Goal: Information Seeking & Learning: Learn about a topic

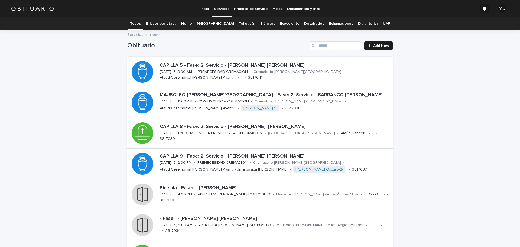
click at [170, 24] on link "Enlaces por etapa" at bounding box center [161, 23] width 31 height 13
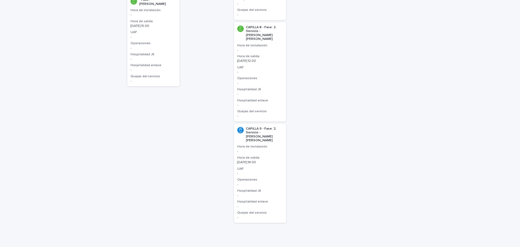
scroll to position [244, 0]
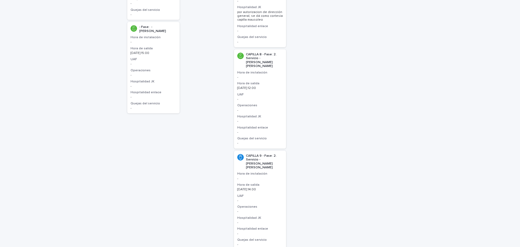
click at [239, 73] on div "CAPILLA 8 - Fase: 2. Servicio - [PERSON_NAME][GEOGRAPHIC_DATA][PERSON_NAME] de …" at bounding box center [260, 98] width 52 height 99
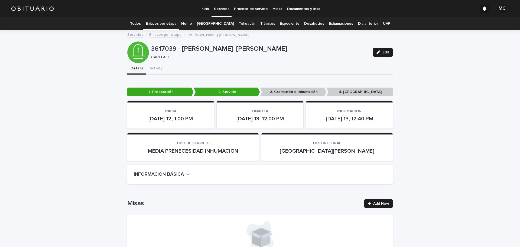
click at [186, 175] on icon "button" at bounding box center [188, 174] width 4 height 5
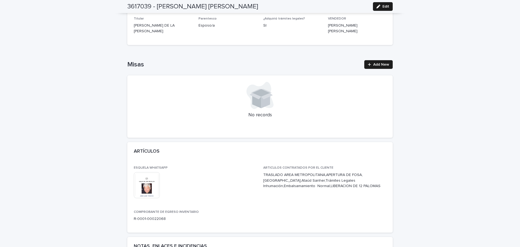
scroll to position [271, 0]
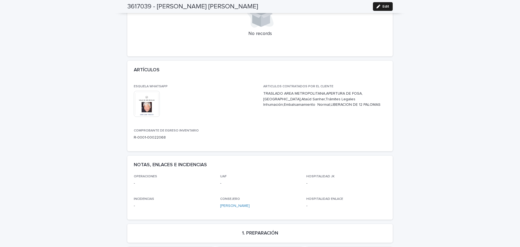
click at [146, 107] on img at bounding box center [147, 104] width 26 height 26
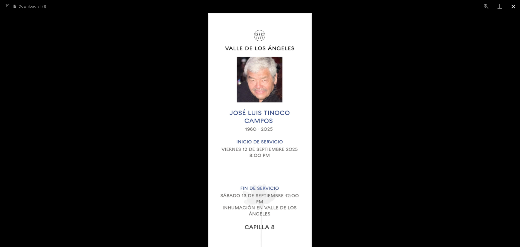
click at [513, 8] on button "Close gallery" at bounding box center [513, 6] width 14 height 13
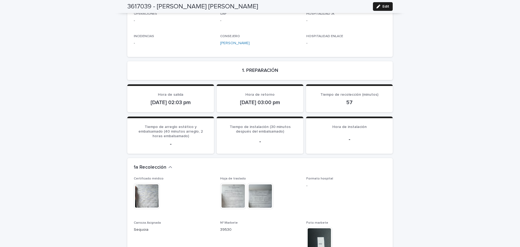
scroll to position [514, 0]
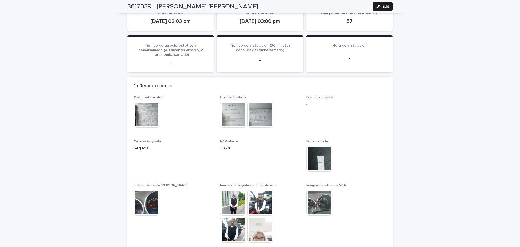
click at [144, 111] on img at bounding box center [147, 115] width 26 height 26
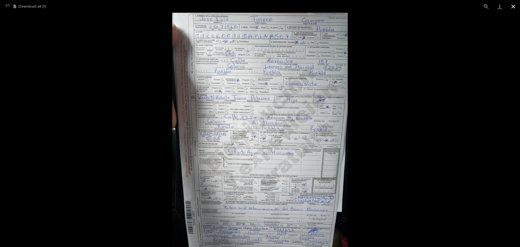
click at [514, 8] on button "Close gallery" at bounding box center [513, 6] width 14 height 13
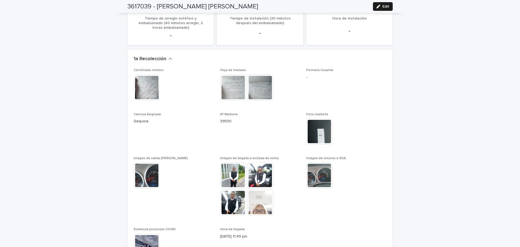
scroll to position [569, 0]
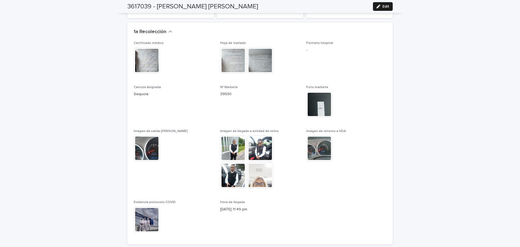
click at [256, 139] on img at bounding box center [260, 148] width 26 height 26
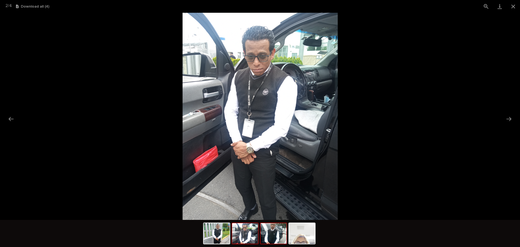
click at [268, 238] on img at bounding box center [273, 233] width 26 height 21
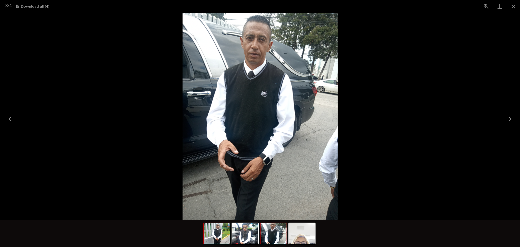
click at [219, 241] on img at bounding box center [217, 233] width 26 height 21
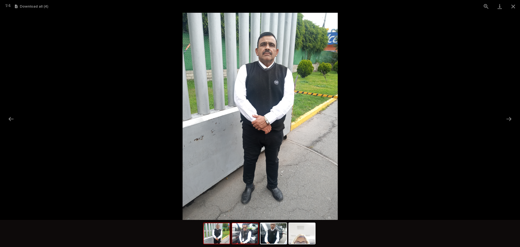
click at [243, 235] on img at bounding box center [245, 233] width 26 height 21
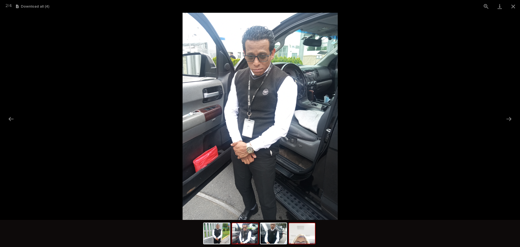
click at [306, 237] on img at bounding box center [302, 233] width 26 height 21
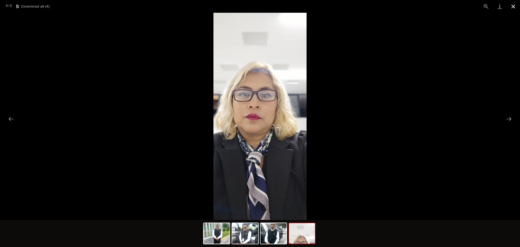
click at [512, 8] on button "Close gallery" at bounding box center [513, 6] width 14 height 13
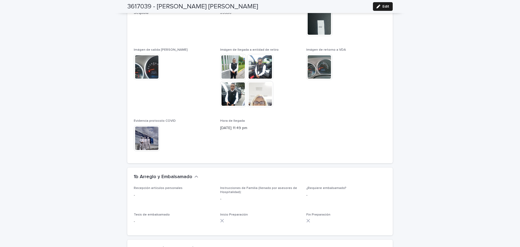
scroll to position [677, 0]
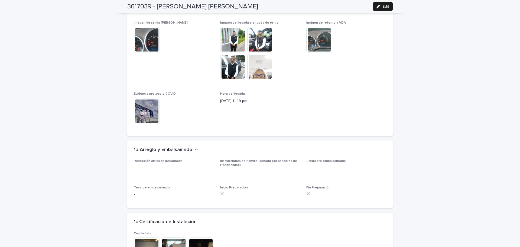
click at [139, 105] on img at bounding box center [147, 111] width 26 height 26
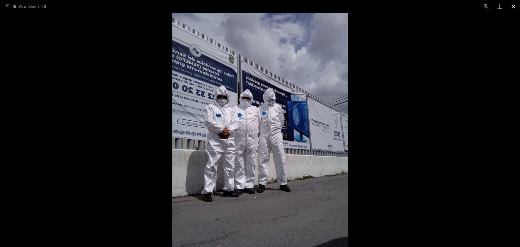
click at [514, 6] on button "Close gallery" at bounding box center [513, 6] width 14 height 13
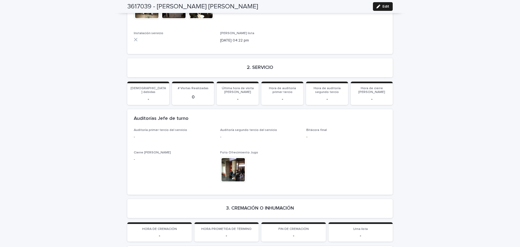
scroll to position [948, 0]
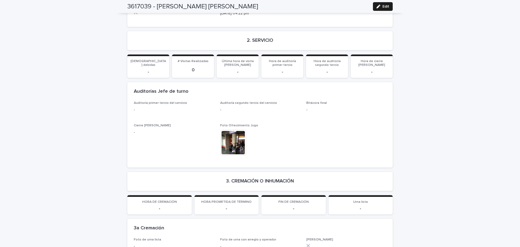
click at [234, 135] on img at bounding box center [233, 142] width 26 height 26
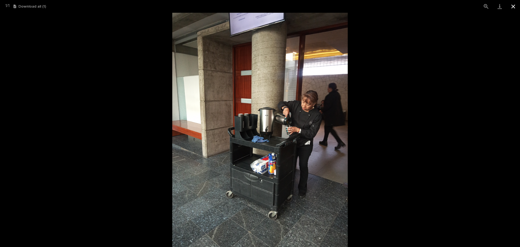
click at [516, 9] on button "Close gallery" at bounding box center [513, 6] width 14 height 13
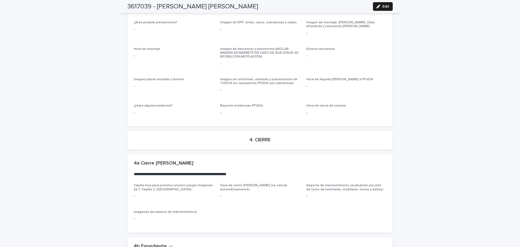
scroll to position [1405, 0]
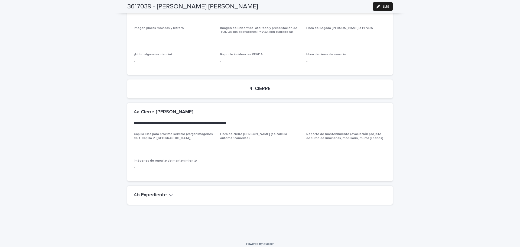
click at [160, 192] on h2 "4b Expediente" at bounding box center [150, 195] width 33 height 6
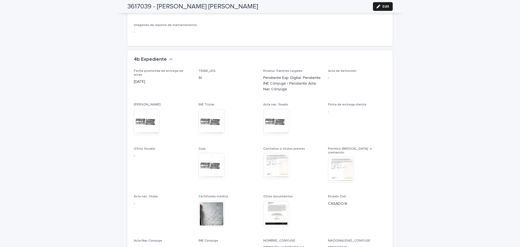
scroll to position [1567, 0]
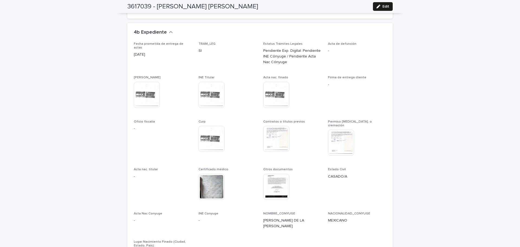
click at [342, 129] on img at bounding box center [341, 142] width 26 height 26
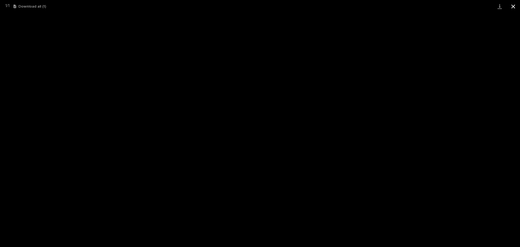
click at [514, 5] on button "Close gallery" at bounding box center [513, 6] width 14 height 13
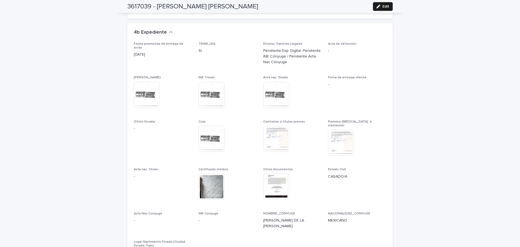
click at [270, 181] on img at bounding box center [276, 187] width 26 height 26
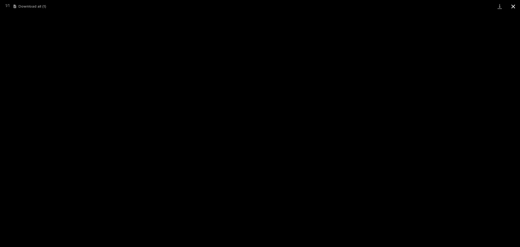
click at [511, 8] on button "Close gallery" at bounding box center [513, 6] width 14 height 13
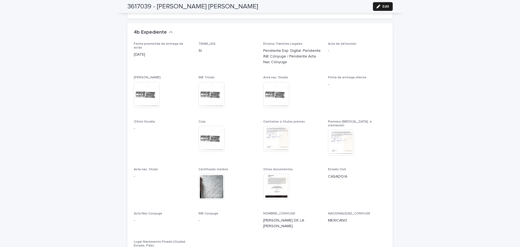
click at [209, 90] on img at bounding box center [211, 95] width 26 height 26
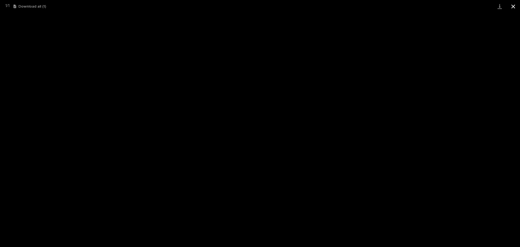
click at [513, 7] on button "Close gallery" at bounding box center [513, 6] width 14 height 13
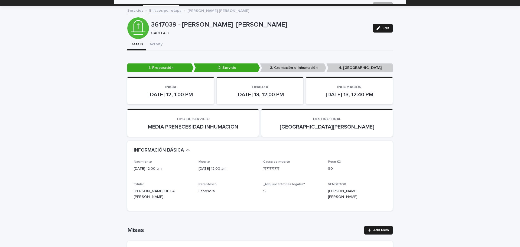
scroll to position [0, 0]
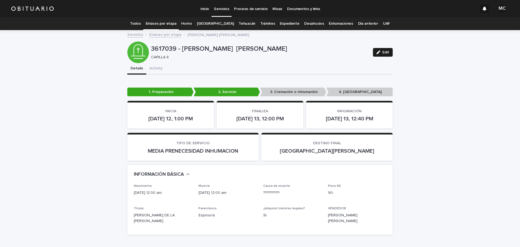
click at [214, 24] on link "[GEOGRAPHIC_DATA]" at bounding box center [215, 23] width 37 height 13
